Goal: Information Seeking & Learning: Compare options

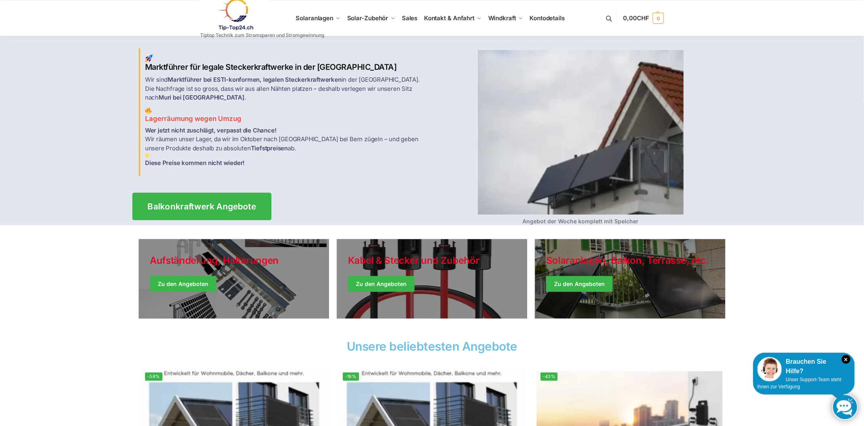
click at [222, 207] on link "Balkonkraftwerk Angebote" at bounding box center [201, 205] width 139 height 27
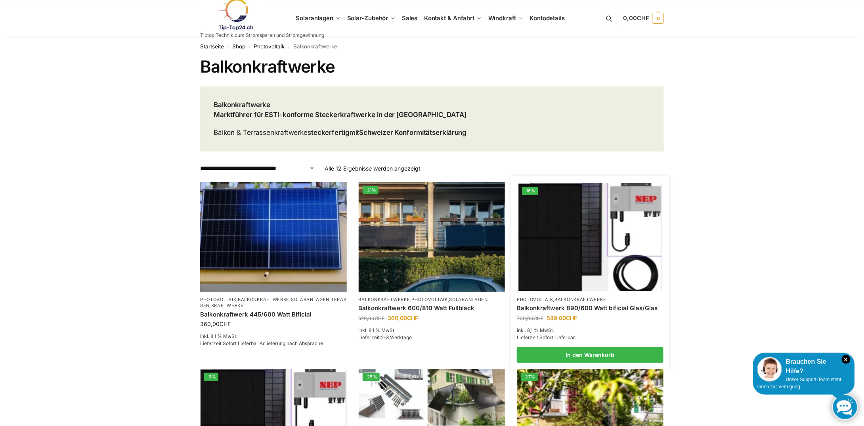
click at [596, 305] on link "Balkonkraftwerk 890/600 Watt bificial Glas/Glas" at bounding box center [590, 308] width 147 height 8
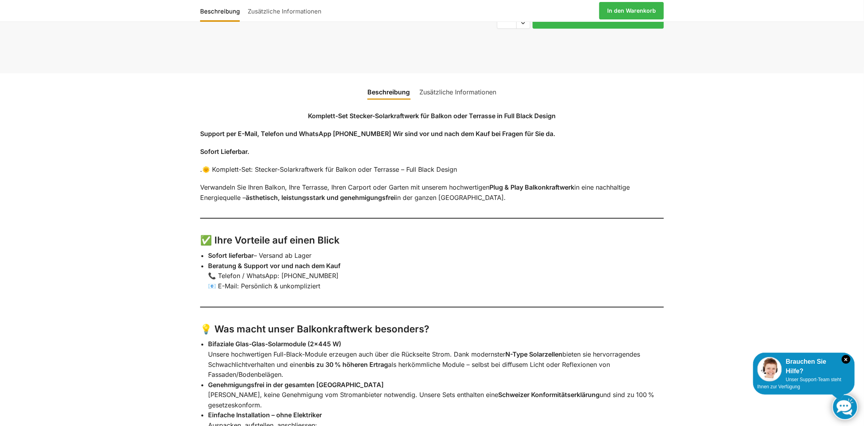
scroll to position [912, 0]
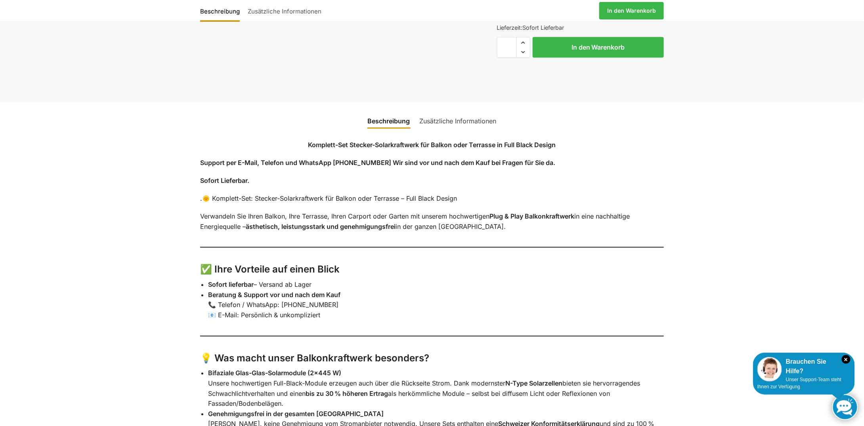
click at [457, 129] on link "Zusätzliche Informationen" at bounding box center [458, 120] width 86 height 19
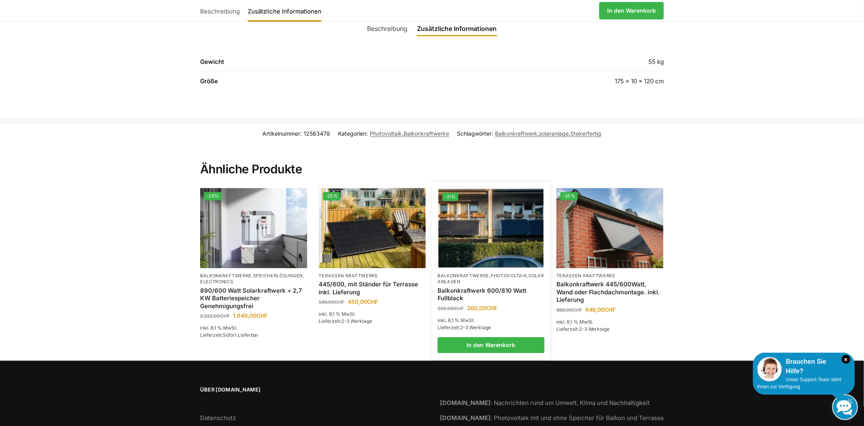
scroll to position [988, 0]
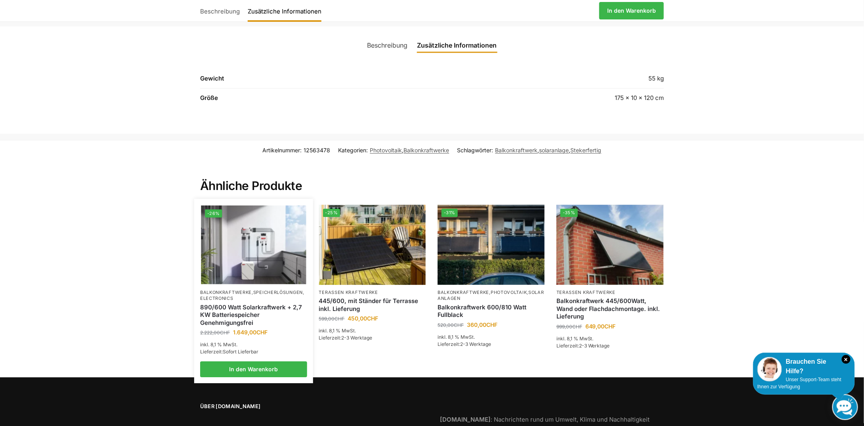
click at [257, 311] on link "890/600 Watt Solarkraftwerk + 2,7 KW Batteriespeicher Genehmigungsfrei" at bounding box center [253, 314] width 107 height 23
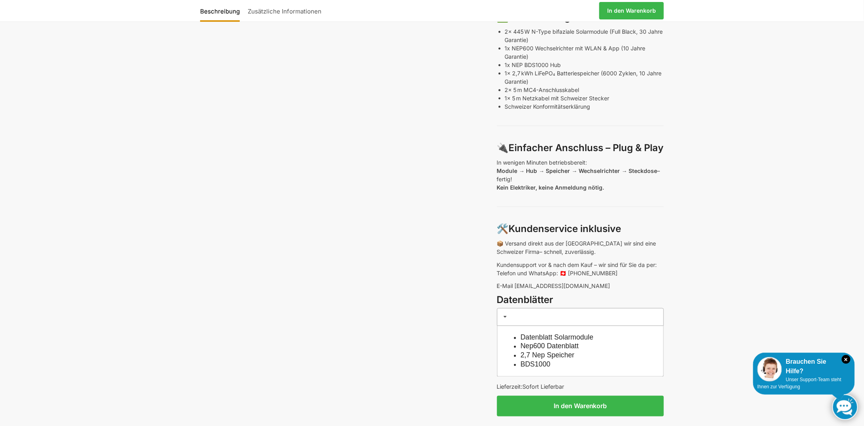
scroll to position [515, 0]
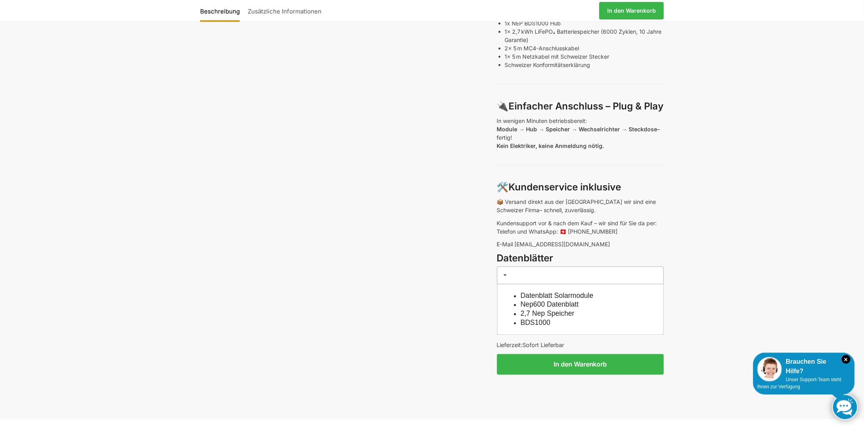
click at [569, 292] on link "Datenblatt Solarmodule" at bounding box center [557, 296] width 73 height 8
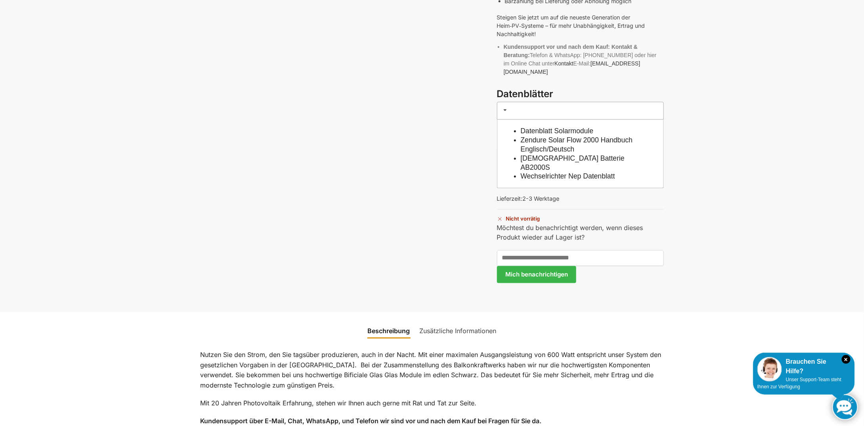
scroll to position [555, 0]
